Goal: Information Seeking & Learning: Learn about a topic

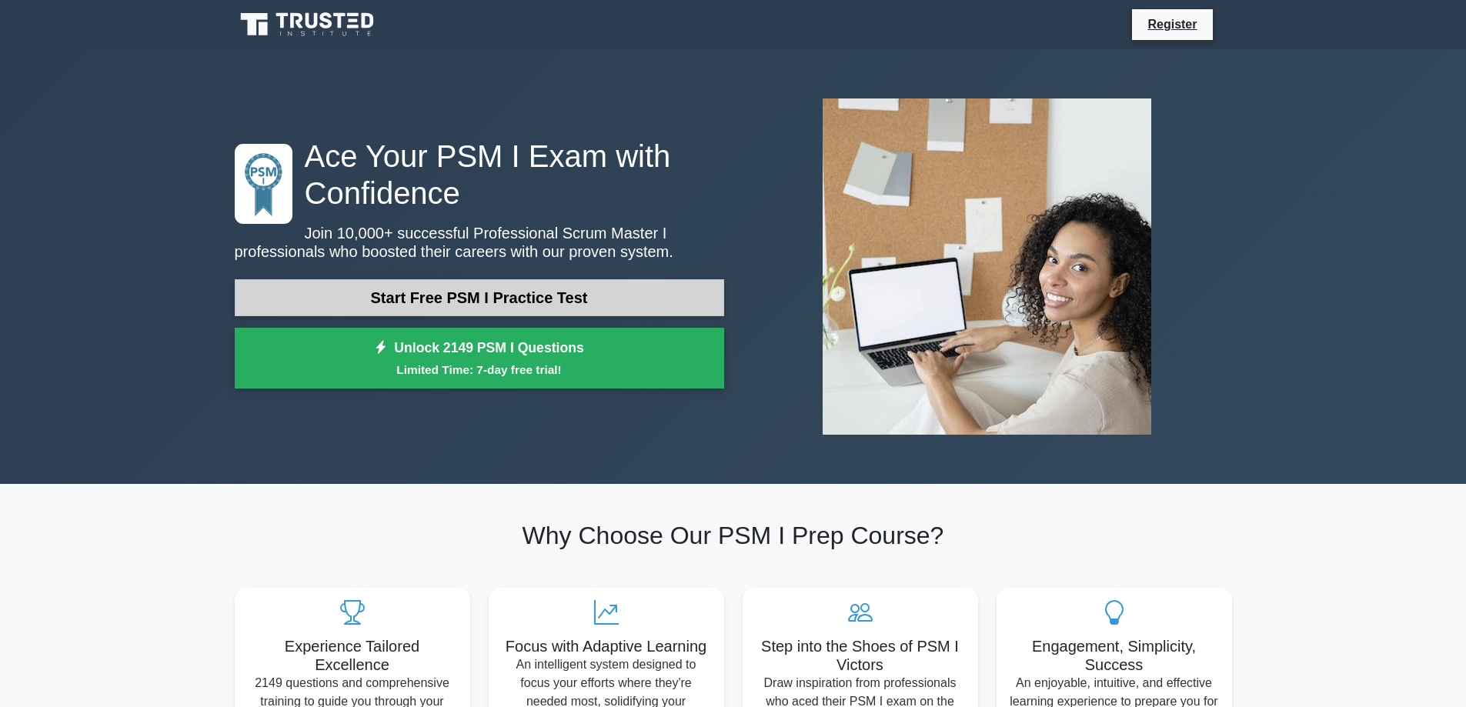
click at [477, 291] on link "Start Free PSM I Practice Test" at bounding box center [480, 297] width 490 height 37
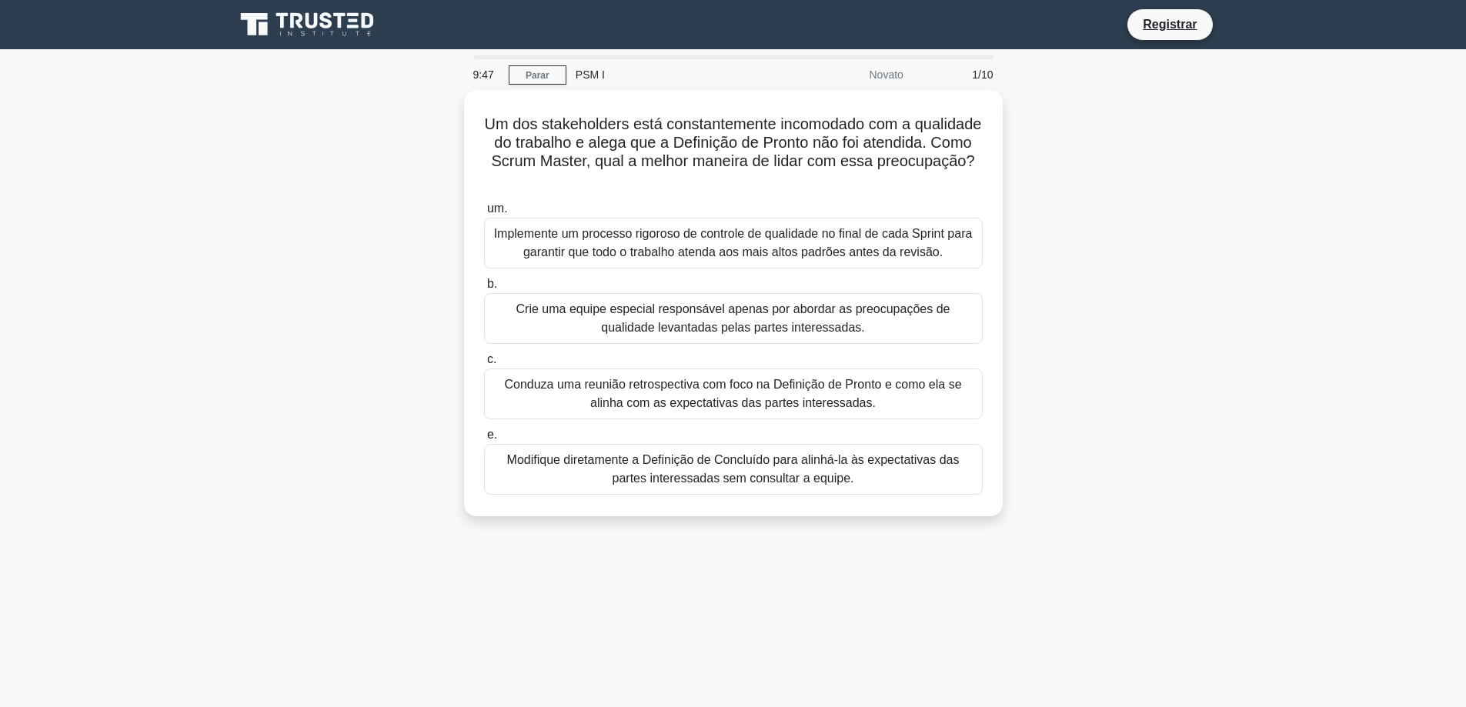
click at [1131, 245] on div "Um dos stakeholders está constantemente incomodado com a qualidade do trabalho …" at bounding box center [734, 312] width 1016 height 445
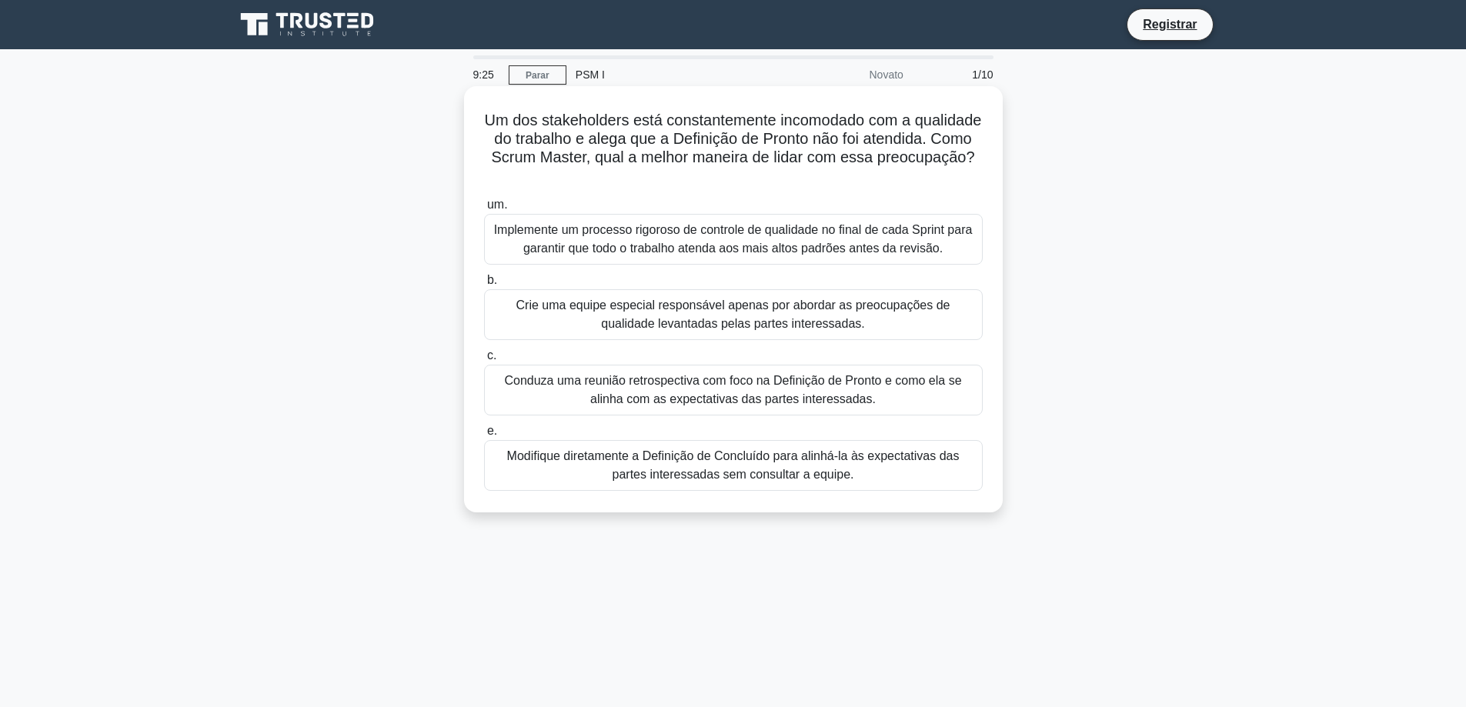
click at [581, 392] on font "Conduza uma reunião retrospectiva com foco na Definição de Pronto e como ela se…" at bounding box center [733, 390] width 485 height 37
click at [484, 361] on input "c. Conduza uma reunião retrospectiva com foco na Definição de Pronto e como ela…" at bounding box center [484, 356] width 0 height 10
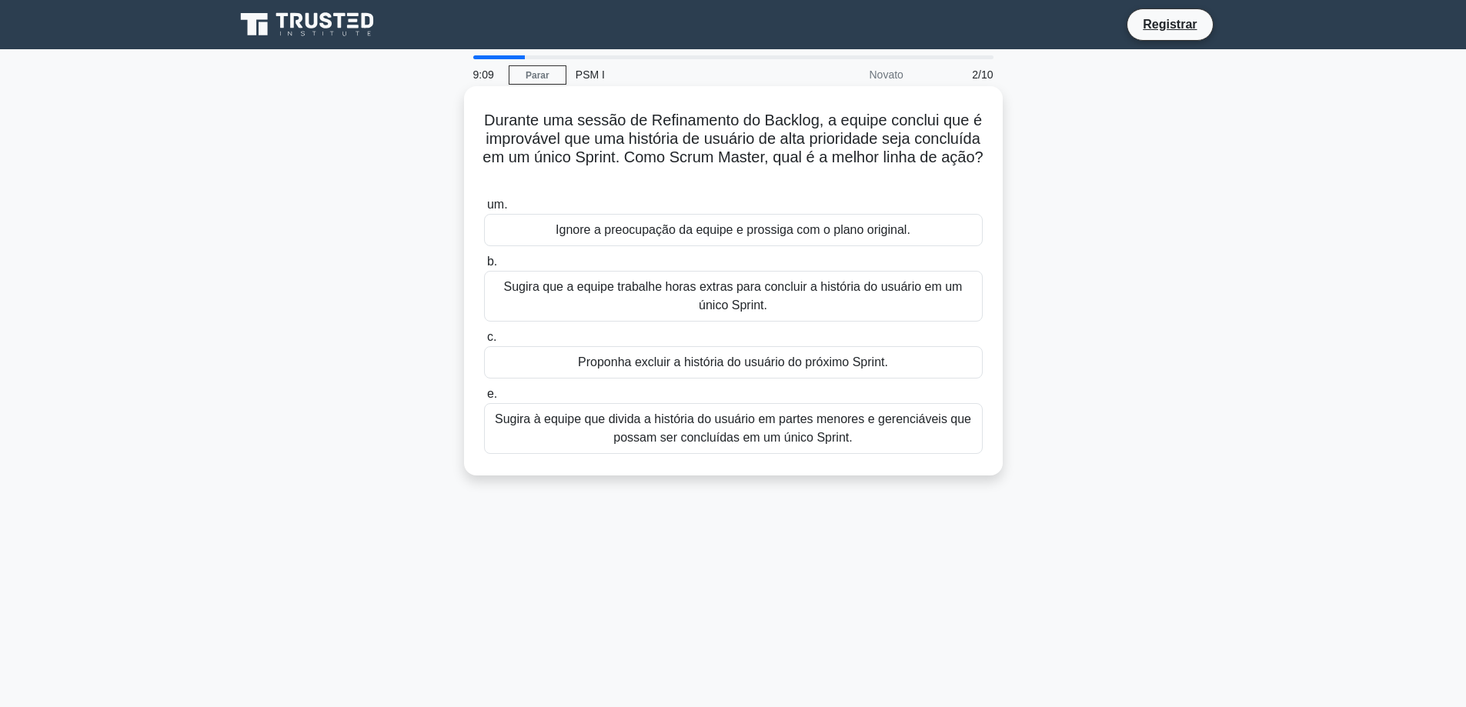
click at [691, 436] on font "Sugira à equipe que divida a história do usuário em partes menores e gerenciáve…" at bounding box center [733, 429] width 476 height 32
click at [484, 399] on input "e. Sugira à equipe que divida a história do usuário em partes menores e gerenci…" at bounding box center [484, 394] width 0 height 10
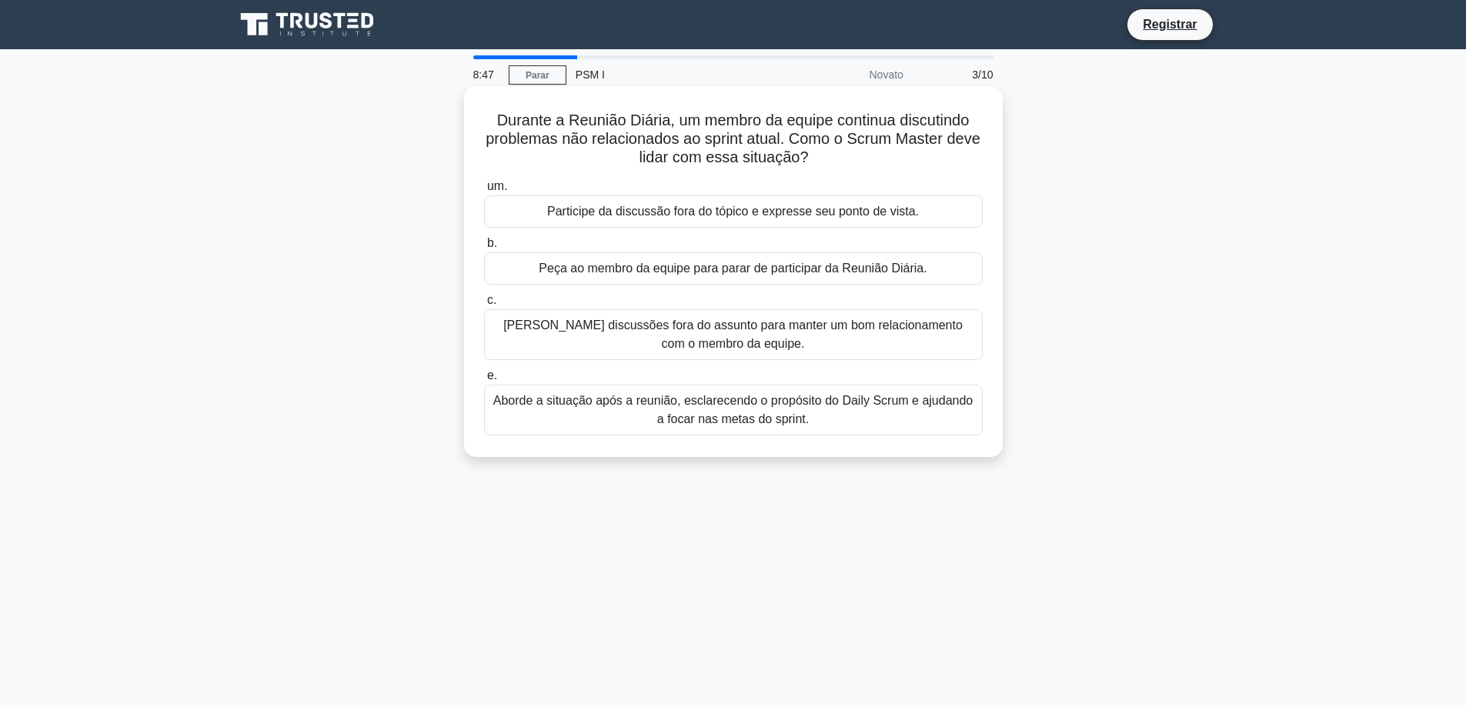
click at [720, 406] on font "Aborde a situação após a reunião, esclarecendo o propósito do Daily Scrum e aju…" at bounding box center [733, 410] width 480 height 32
click at [484, 381] on input "e. Aborde a situação após a reunião, esclarecendo o propósito do Daily Scrum e …" at bounding box center [484, 376] width 0 height 10
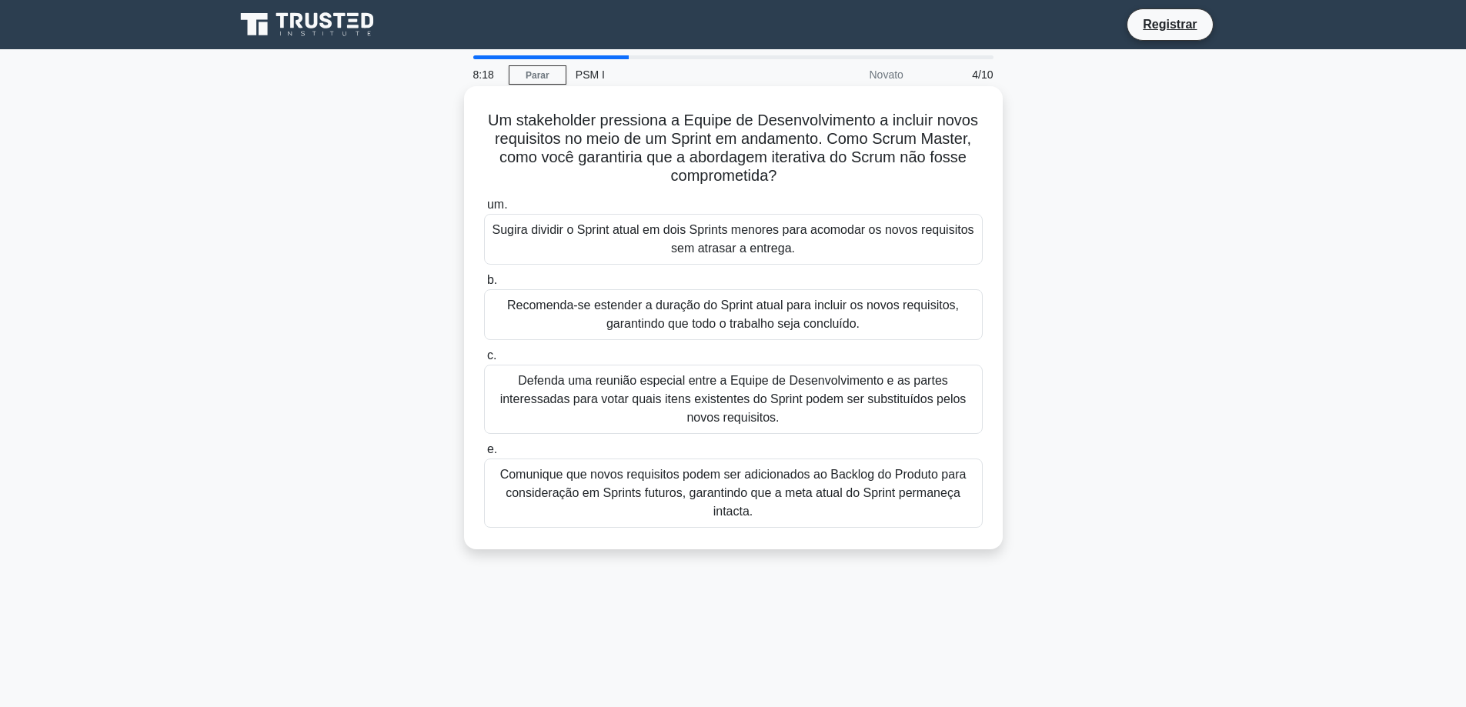
click at [773, 496] on font "Comunique que novos requisitos podem ser adicionados ao Backlog do Produto para…" at bounding box center [733, 493] width 466 height 50
click at [484, 455] on input "e. Comunique que novos requisitos podem ser adicionados ao Backlog do Produto p…" at bounding box center [484, 450] width 0 height 10
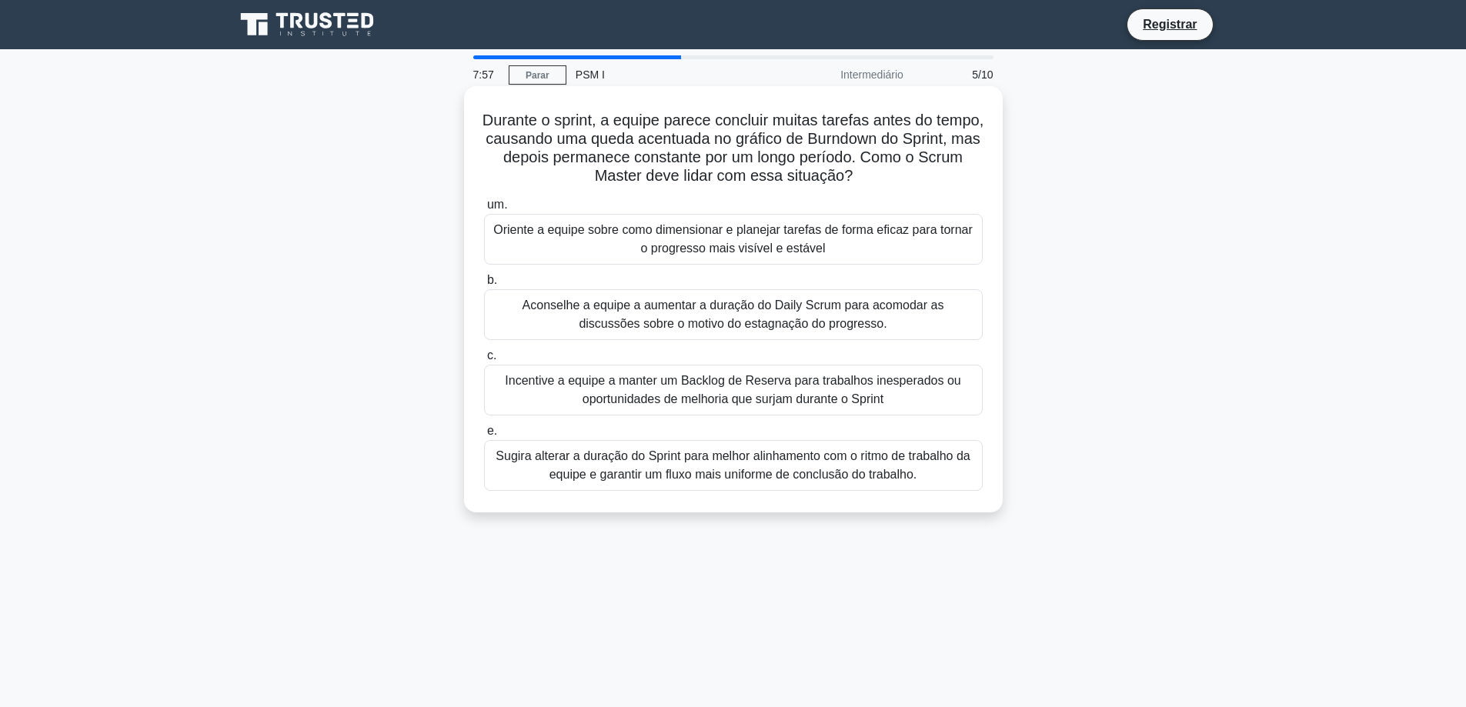
click at [566, 236] on font "Oriente a equipe sobre como dimensionar e planejar tarefas de forma eficaz para…" at bounding box center [732, 239] width 479 height 32
click at [484, 210] on input "um. Oriente a equipe sobre como dimensionar e planejar tarefas de forma eficaz …" at bounding box center [484, 205] width 0 height 10
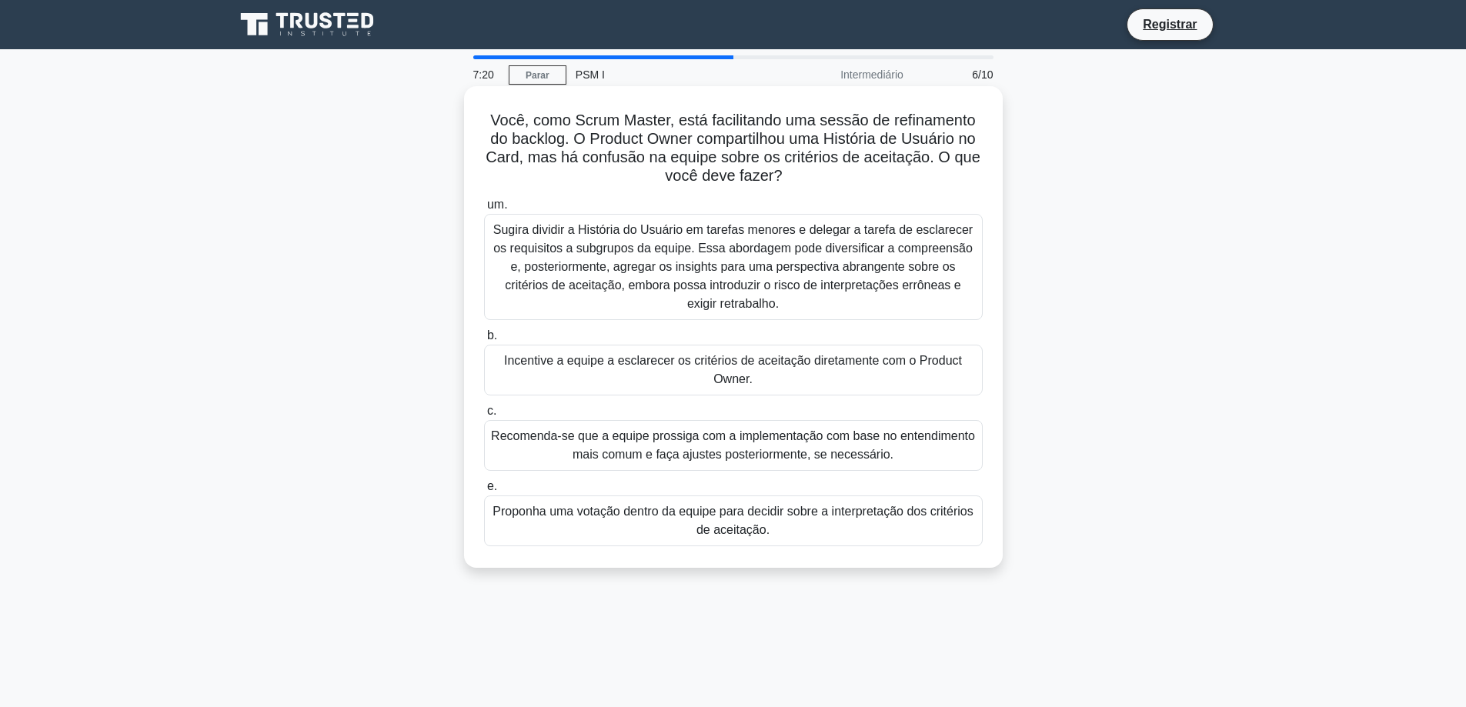
click at [707, 272] on font "Sugira dividir a História do Usuário em tarefas menores e delegar a tarefa de e…" at bounding box center [732, 266] width 479 height 87
click at [484, 210] on input "um. Sugira dividir a História do Usuário em tarefas menores e delegar a tarefa …" at bounding box center [484, 205] width 0 height 10
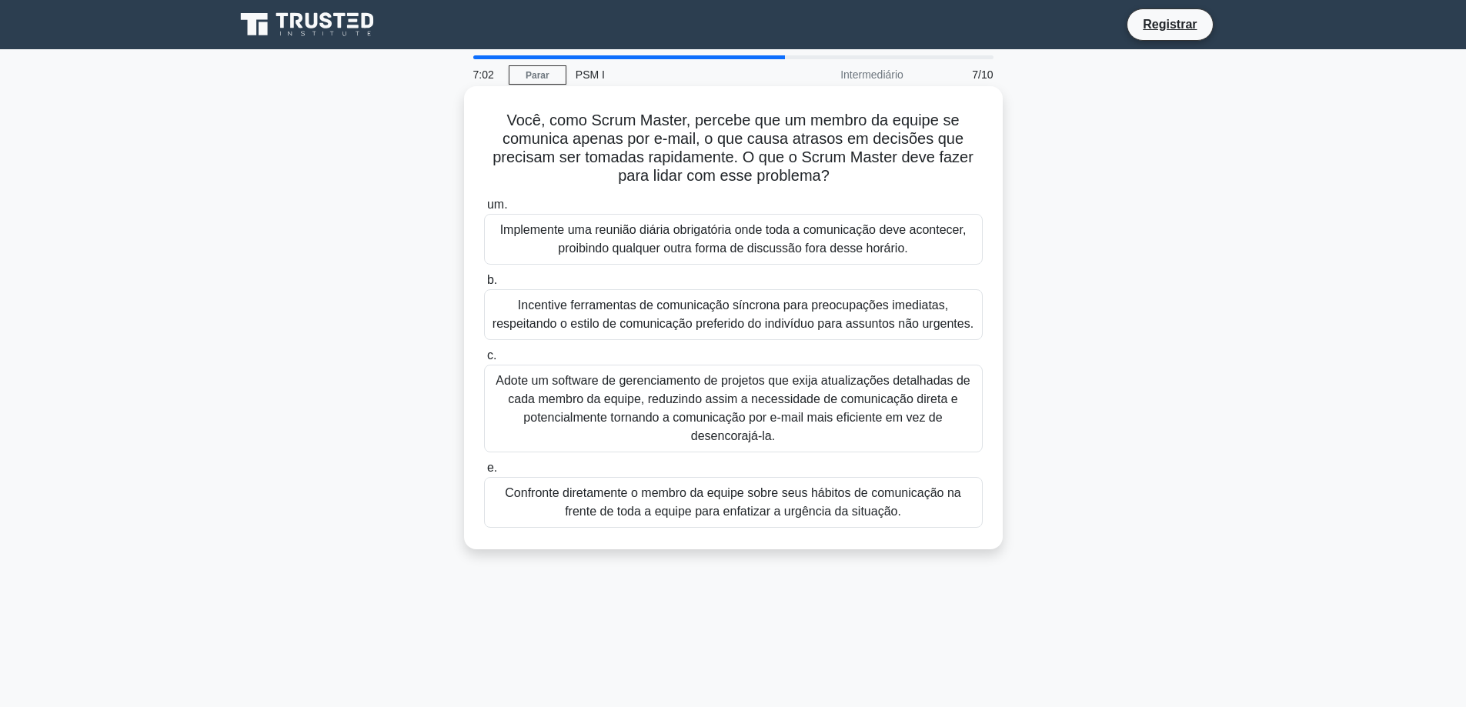
click at [712, 312] on font "Incentive ferramentas de comunicação síncrona para preocupações imediatas, resp…" at bounding box center [733, 315] width 481 height 32
click at [484, 286] on input "b. Incentive ferramentas de comunicação síncrona para preocupações imediatas, r…" at bounding box center [484, 281] width 0 height 10
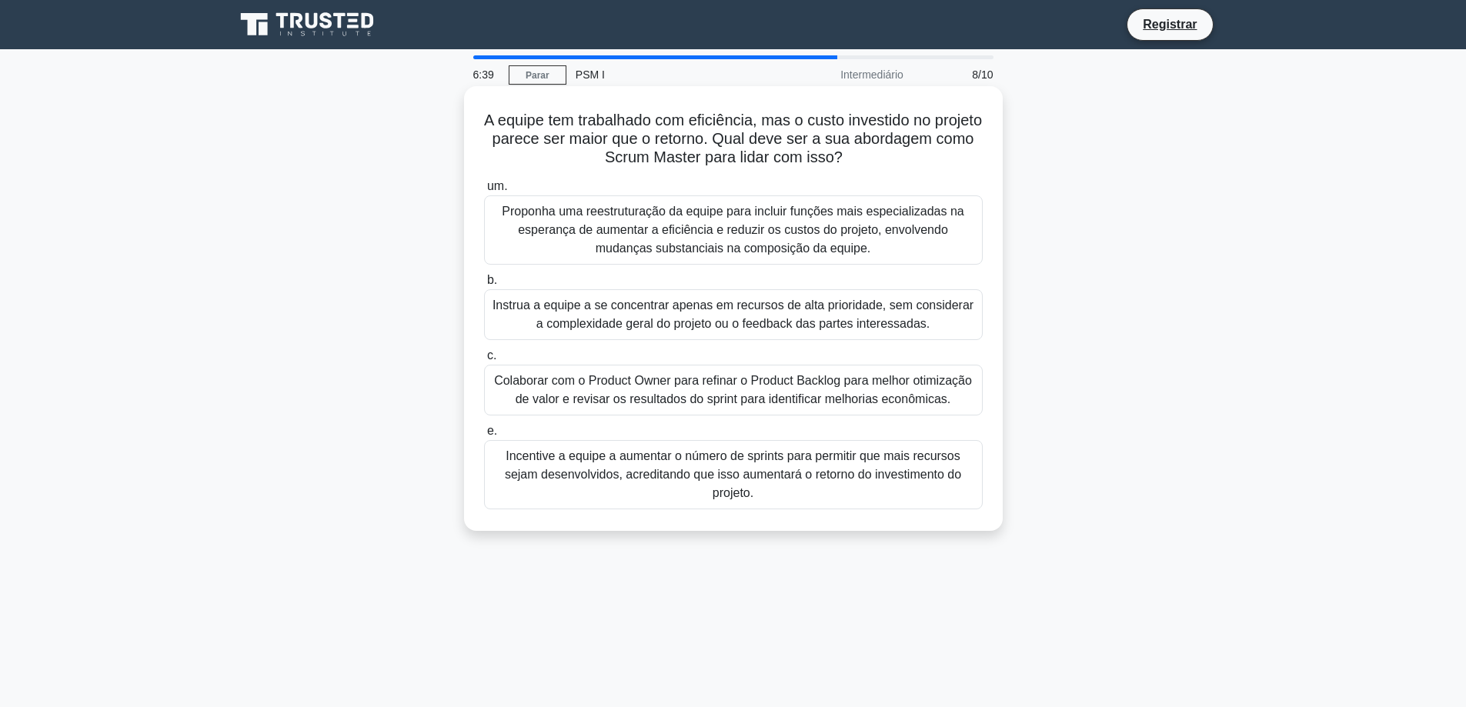
click at [663, 384] on font "Colaborar com o Product Owner para refinar o Product Backlog para melhor otimiz…" at bounding box center [733, 390] width 478 height 32
click at [484, 361] on input "c. Colaborar com o Product Owner para refinar o Product Backlog para melhor oti…" at bounding box center [484, 356] width 0 height 10
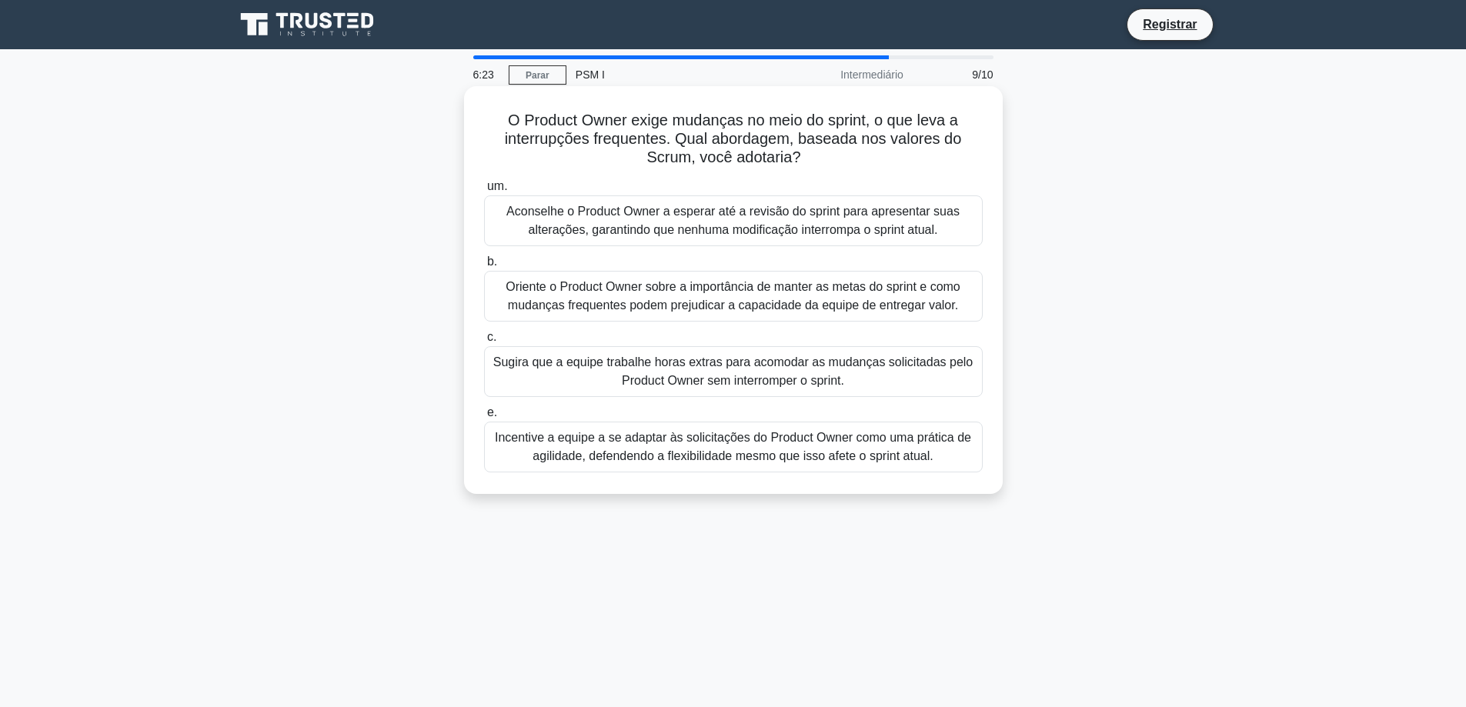
click at [569, 286] on font "Oriente o Product Owner sobre a importância de manter as metas do sprint e como…" at bounding box center [733, 296] width 455 height 32
click at [484, 267] on input "b. Oriente o Product Owner sobre a importância de manter as metas do sprint e c…" at bounding box center [484, 262] width 0 height 10
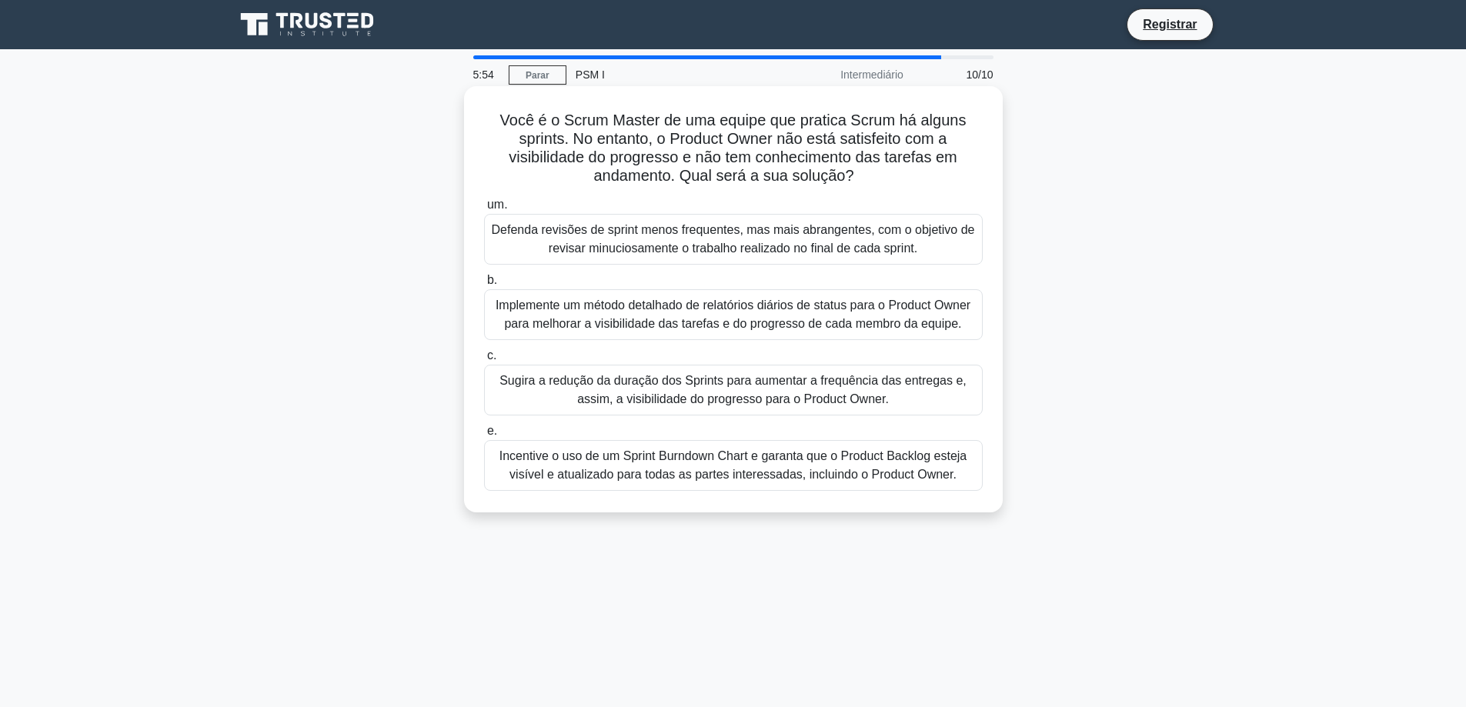
click at [687, 476] on font "Incentive o uso de um Sprint Burndown Chart e garanta que o Product Backlog est…" at bounding box center [733, 465] width 467 height 32
click at [484, 436] on input "e. Incentive o uso de um Sprint Burndown Chart e garanta que o Product Backlog …" at bounding box center [484, 431] width 0 height 10
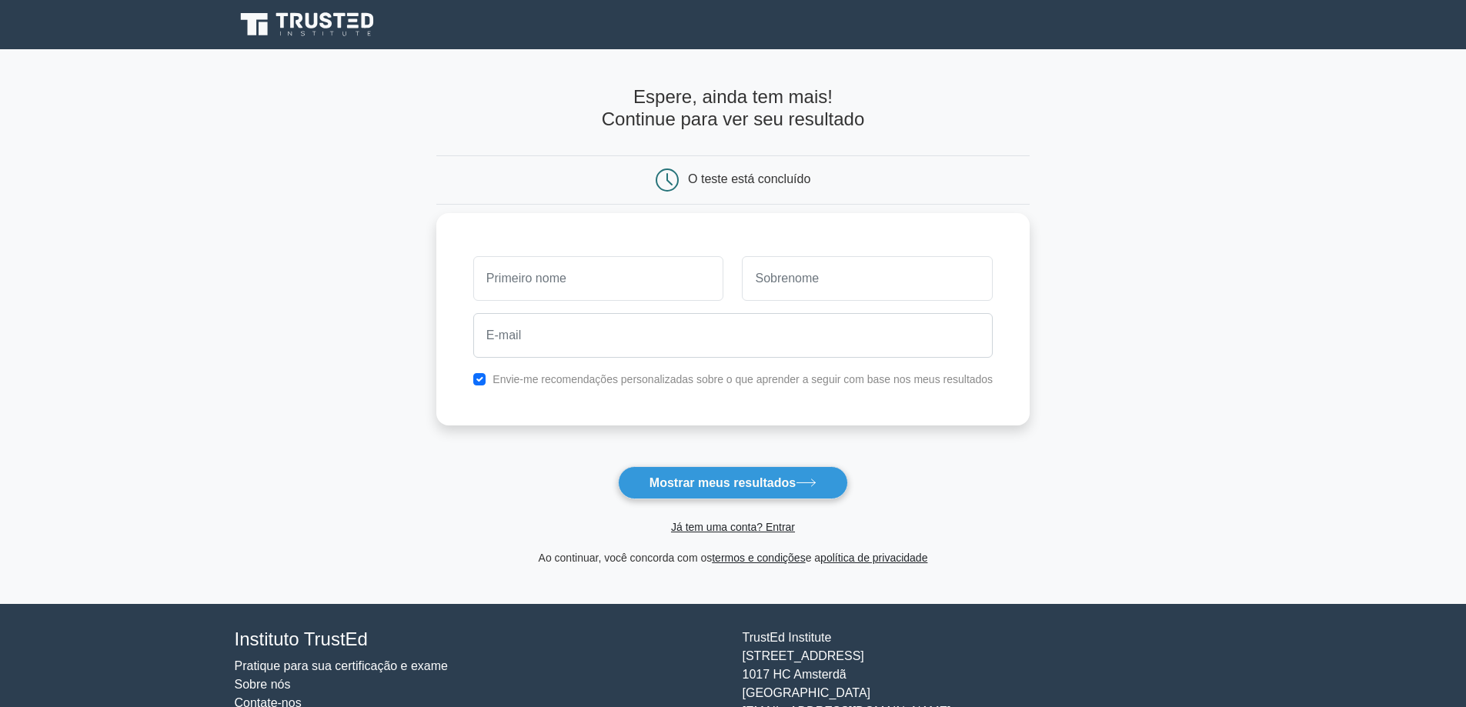
click at [562, 280] on input "text" at bounding box center [598, 278] width 251 height 45
type input "Diogo"
click at [800, 279] on input "text" at bounding box center [867, 278] width 251 height 45
type input "Fontes"
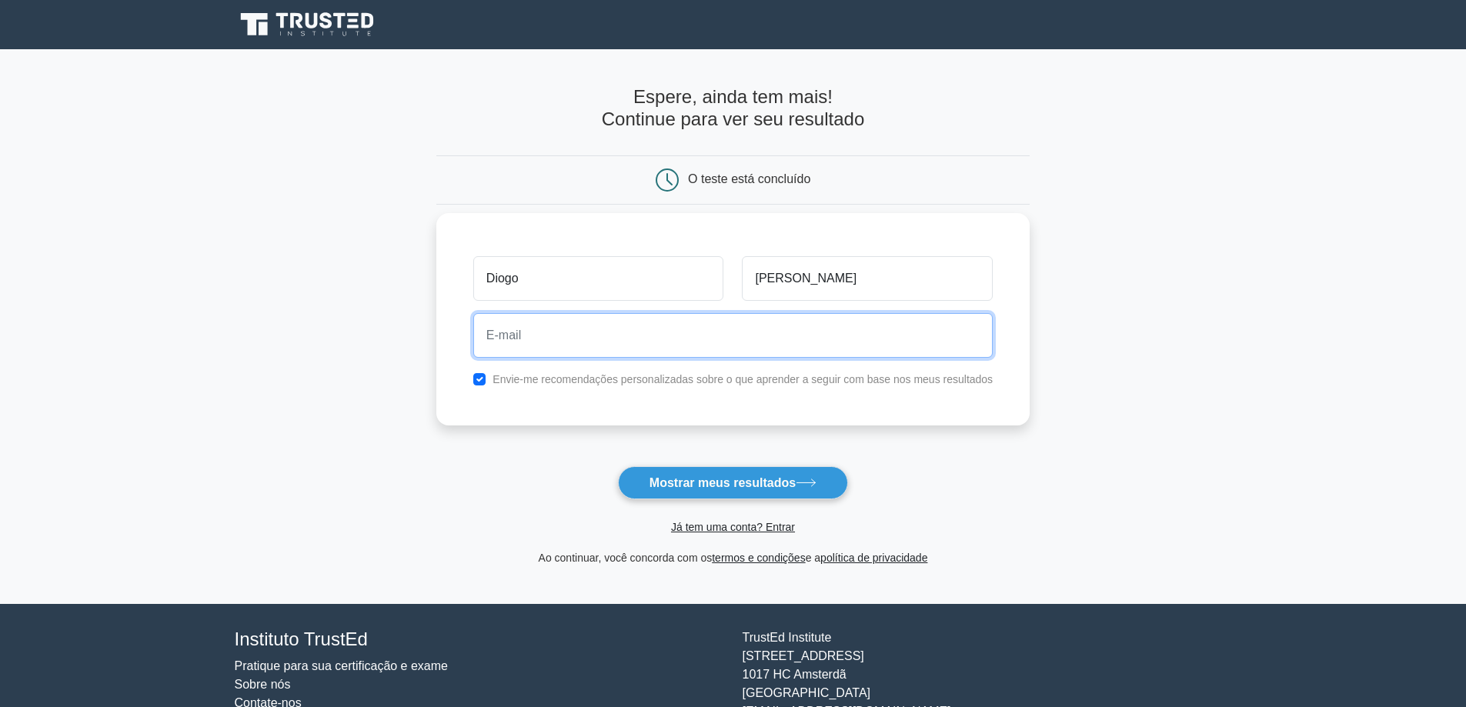
click at [538, 345] on input "email" at bounding box center [733, 335] width 520 height 45
type input "digofontez@hotmail.com"
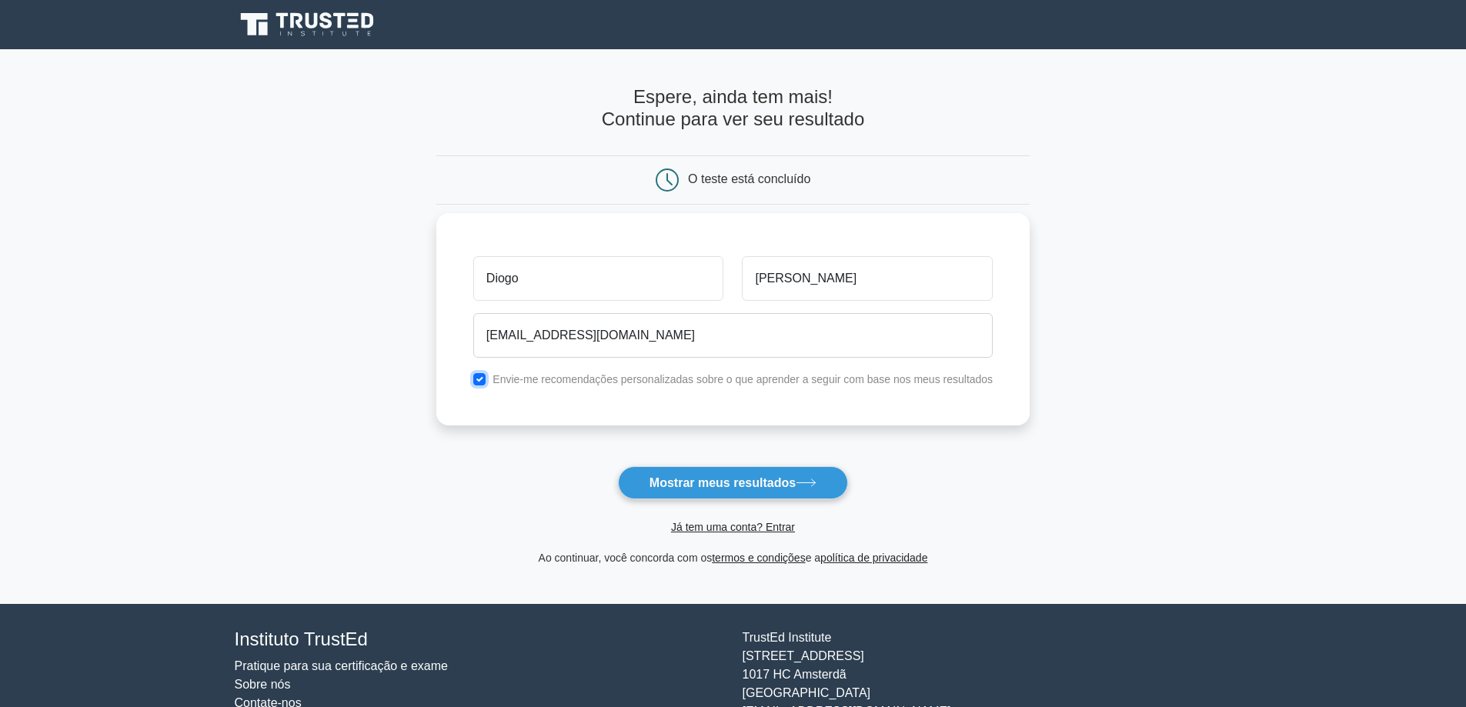
click at [486, 383] on input "checkbox" at bounding box center [479, 379] width 12 height 12
checkbox input "false"
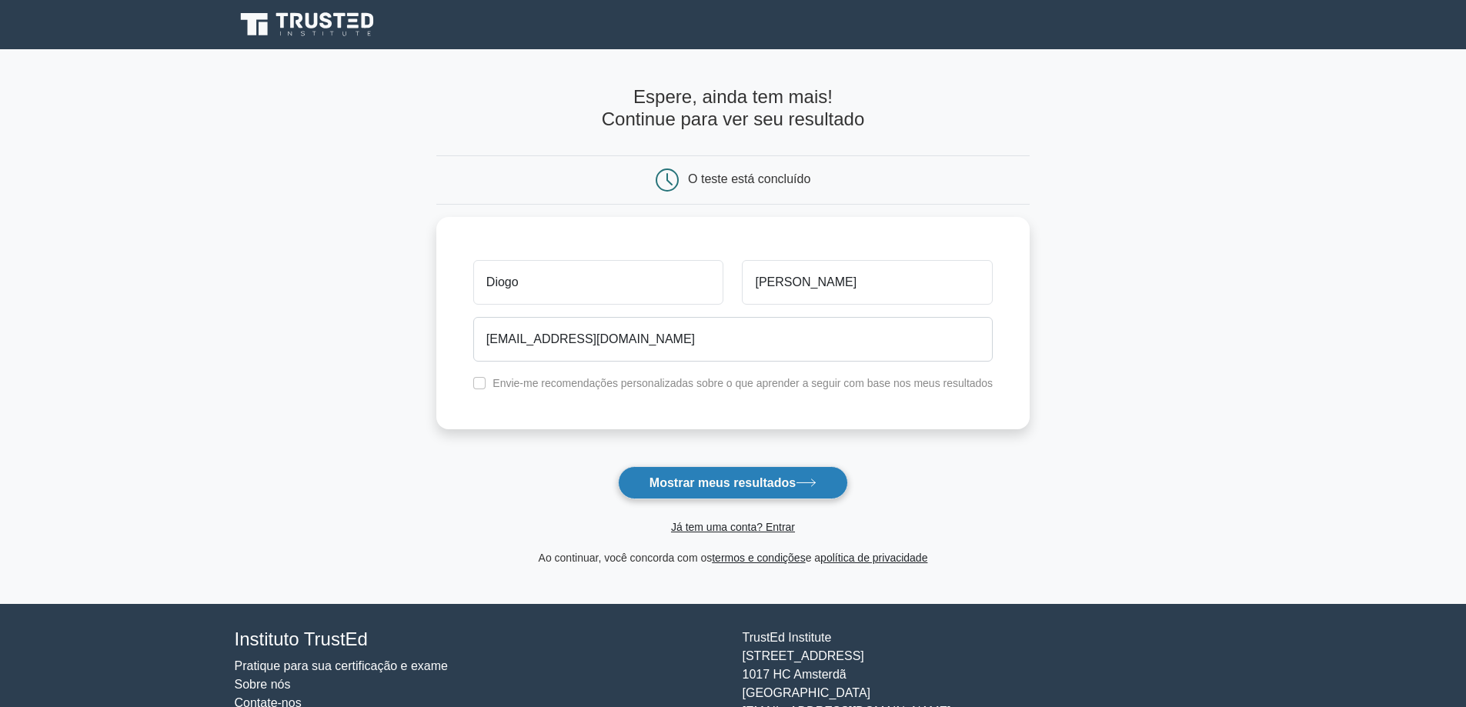
click at [725, 489] on font "Mostrar meus resultados" at bounding box center [723, 482] width 146 height 13
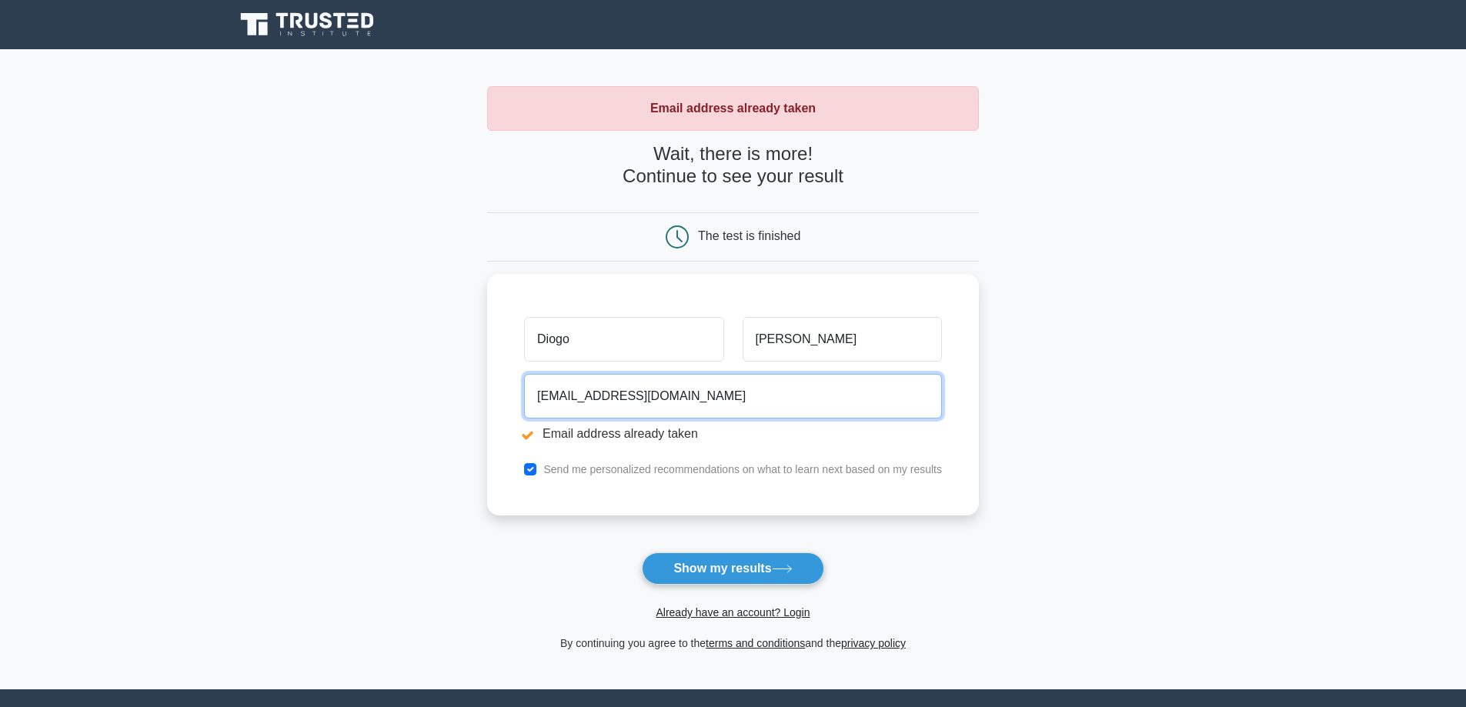
drag, startPoint x: 688, startPoint y: 396, endPoint x: 463, endPoint y: 396, distance: 225.5
click at [463, 396] on main "Email address already taken Wait, there is more! Continue to see your result Th…" at bounding box center [733, 369] width 1466 height 640
type input "digofontez2013@gmail.com"
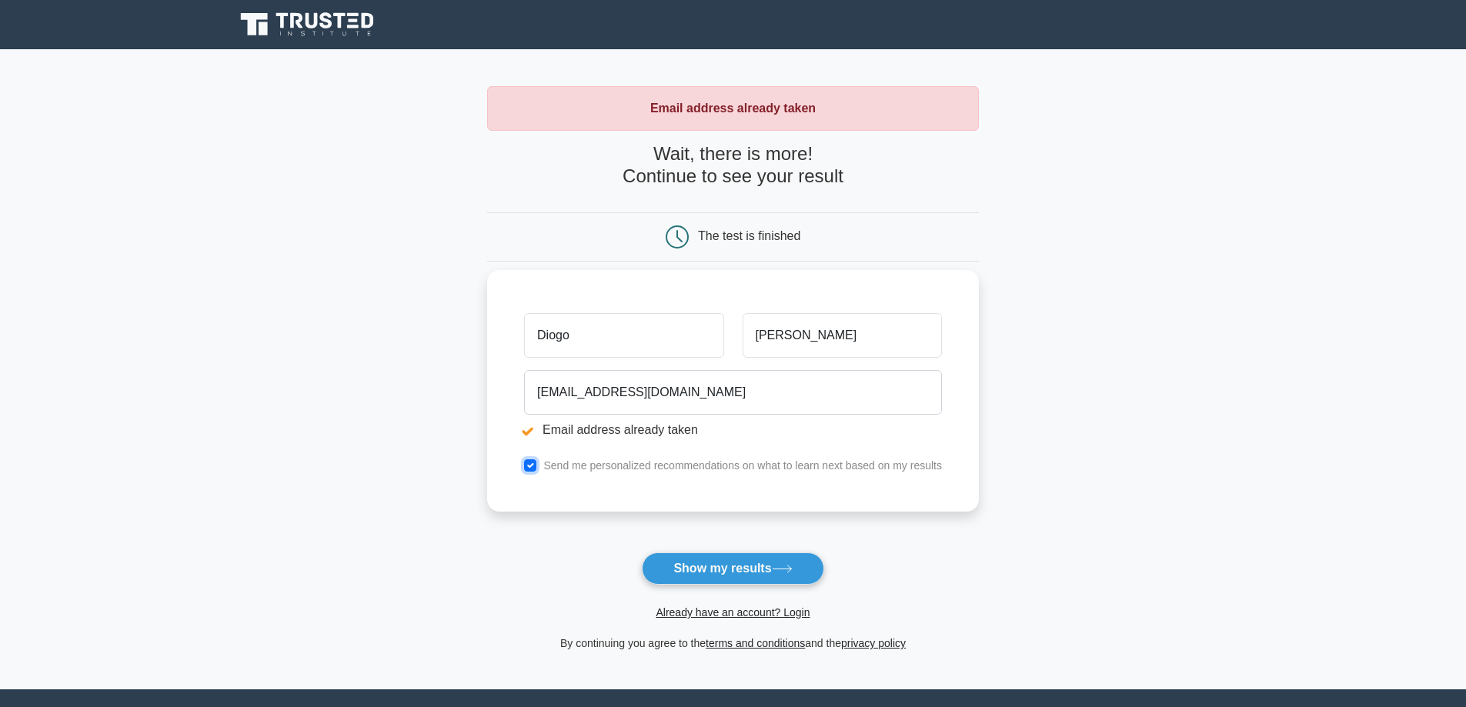
click at [529, 463] on input "checkbox" at bounding box center [530, 465] width 12 height 12
checkbox input "false"
click at [763, 573] on button "Show my results" at bounding box center [733, 569] width 182 height 32
